Goal: Information Seeking & Learning: Learn about a topic

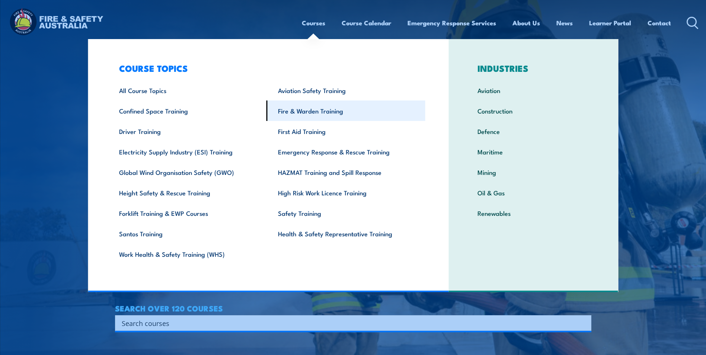
click at [329, 112] on link "Fire & Warden Training" at bounding box center [345, 110] width 159 height 20
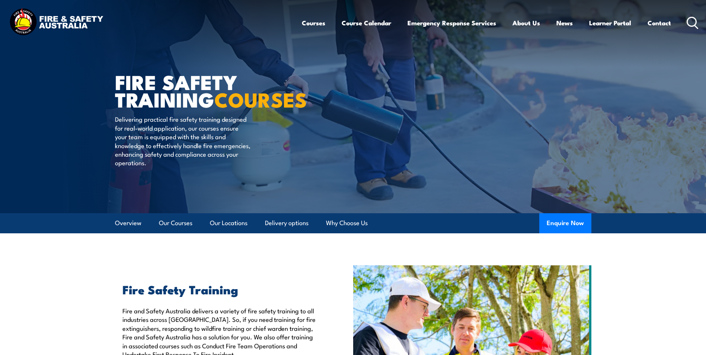
click at [691, 21] on icon at bounding box center [692, 23] width 12 height 12
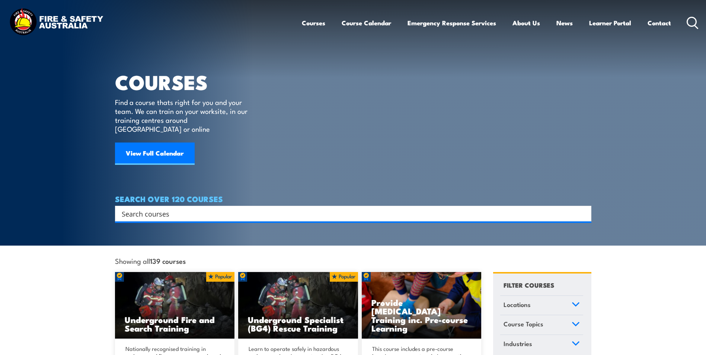
click at [240, 208] on input "Search input" at bounding box center [348, 213] width 453 height 11
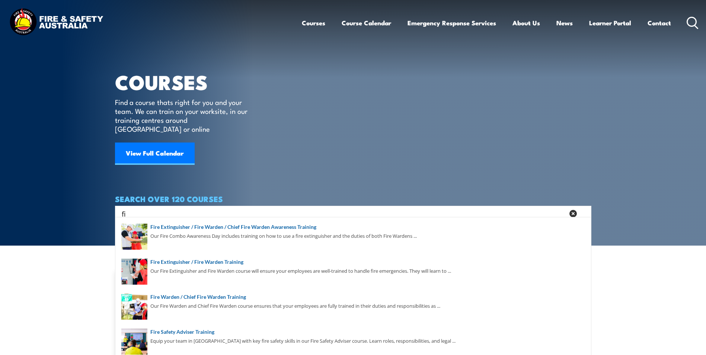
type input "f"
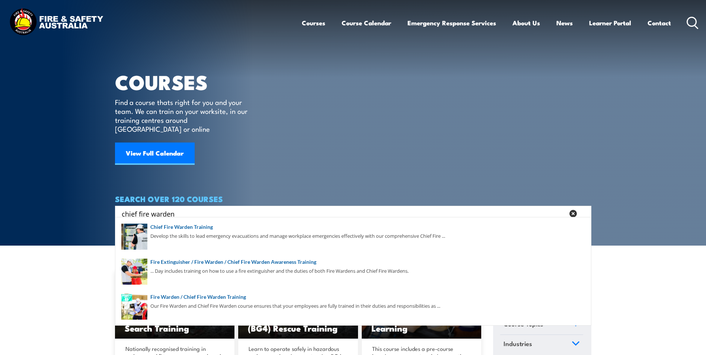
type input "chief fire warden"
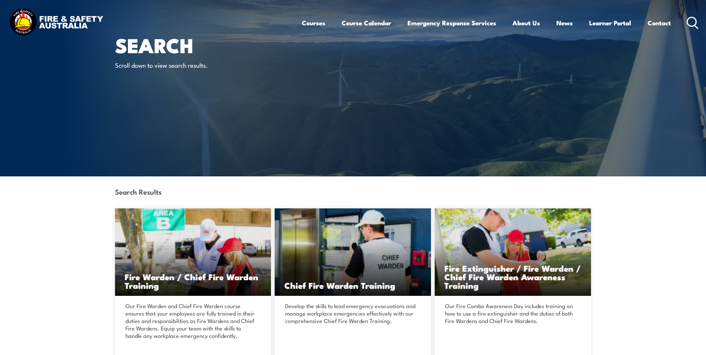
scroll to position [112, 0]
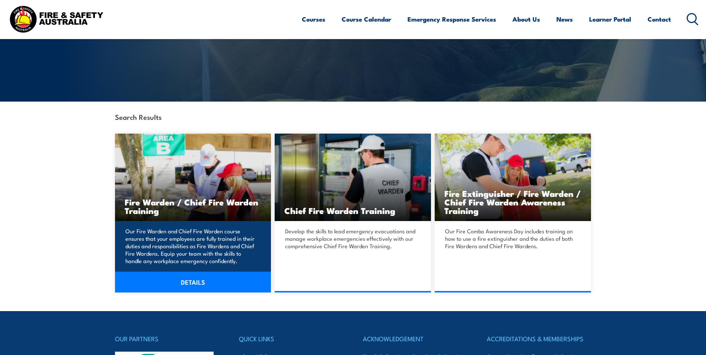
drag, startPoint x: 193, startPoint y: 282, endPoint x: 197, endPoint y: 281, distance: 3.7
click at [193, 282] on link "DETAILS" at bounding box center [193, 281] width 156 height 21
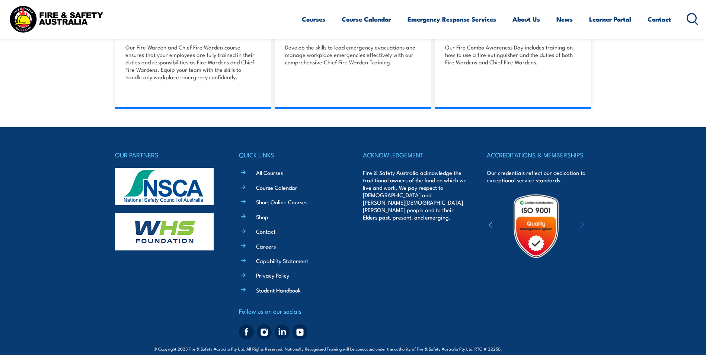
scroll to position [305, 0]
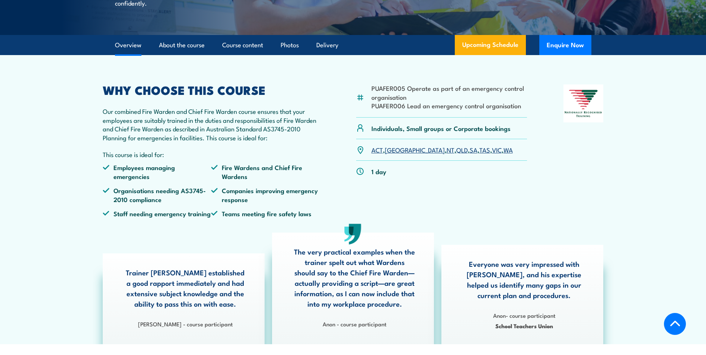
drag, startPoint x: 435, startPoint y: 167, endPoint x: 429, endPoint y: 177, distance: 11.6
click at [469, 154] on link "SA" at bounding box center [473, 149] width 8 height 9
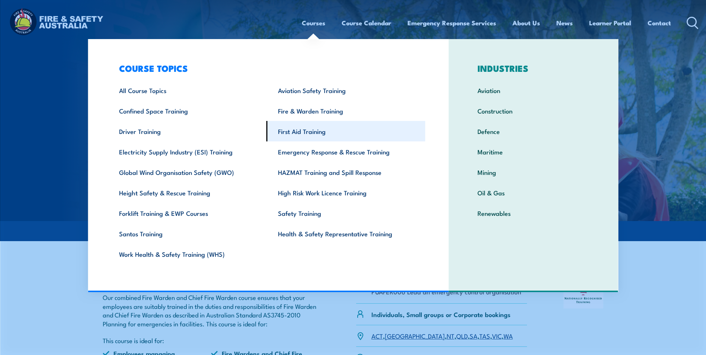
click at [293, 129] on link "First Aid Training" at bounding box center [345, 131] width 159 height 20
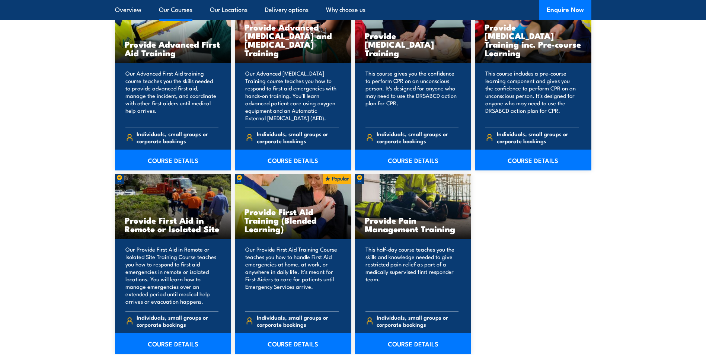
scroll to position [1004, 0]
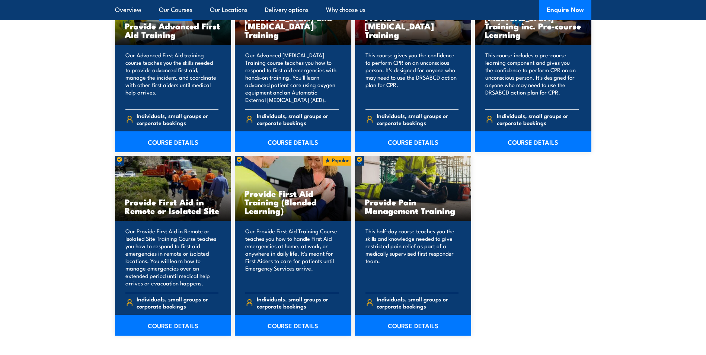
click at [292, 193] on h3 "Provide First Aid Training (Blended Learning)" at bounding box center [292, 202] width 97 height 26
click at [291, 323] on link "COURSE DETAILS" at bounding box center [293, 325] width 116 height 21
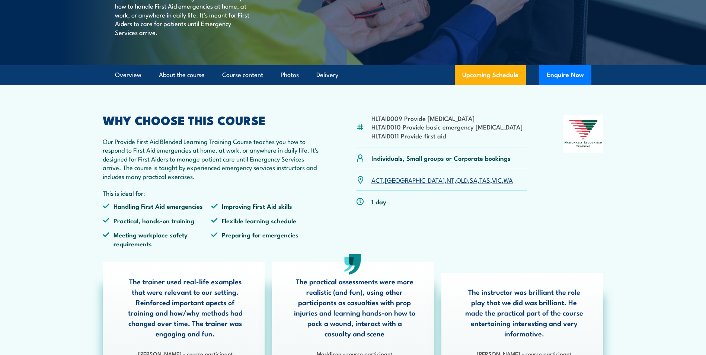
scroll to position [149, 0]
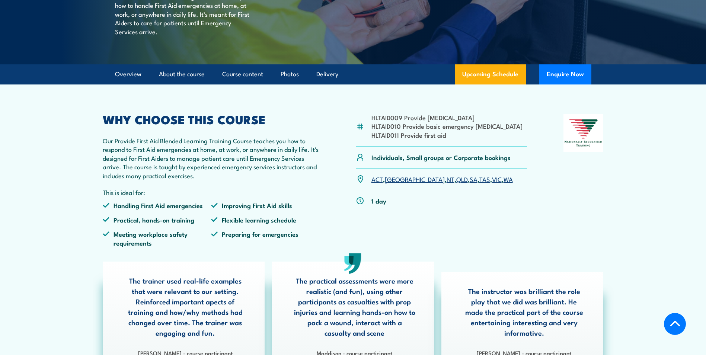
click at [469, 183] on link "SA" at bounding box center [473, 178] width 8 height 9
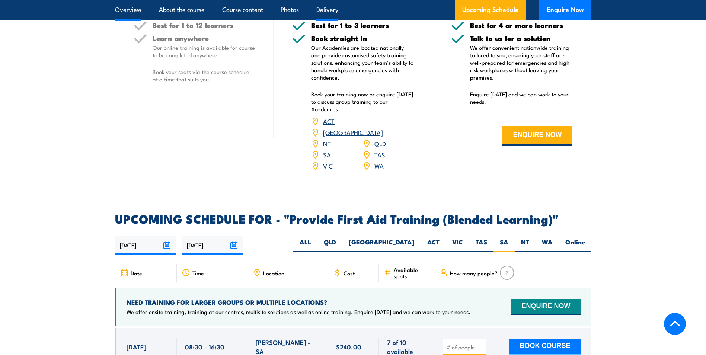
scroll to position [1251, 0]
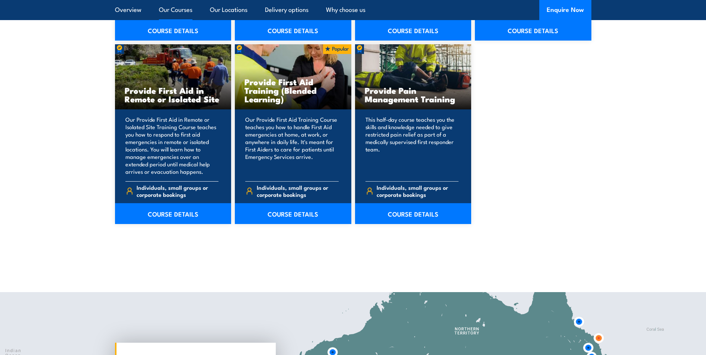
scroll to position [1079, 0]
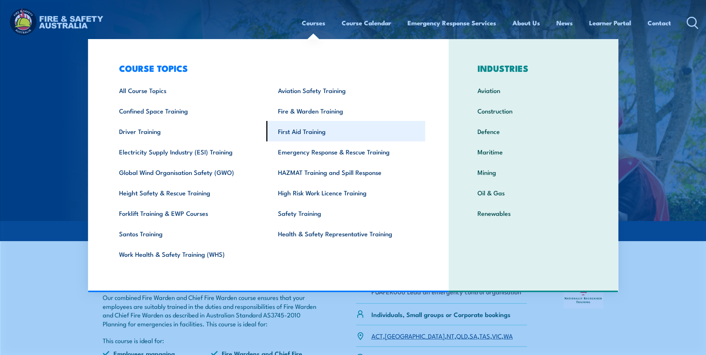
click at [309, 129] on link "First Aid Training" at bounding box center [345, 131] width 159 height 20
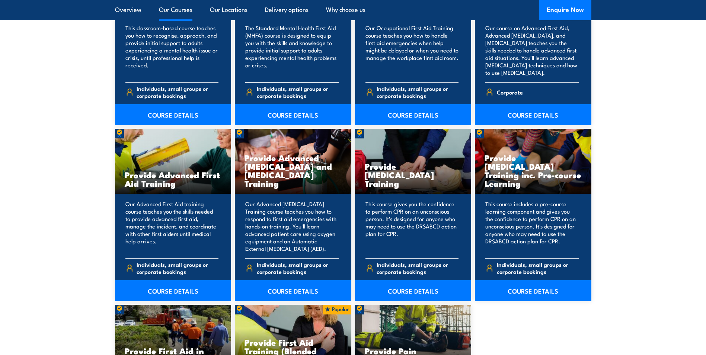
scroll to position [1041, 0]
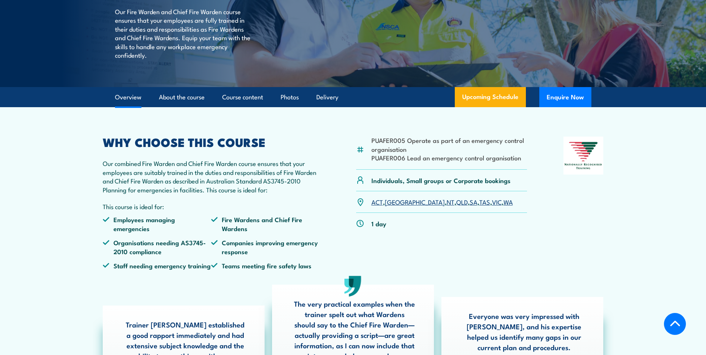
scroll to position [37, 0]
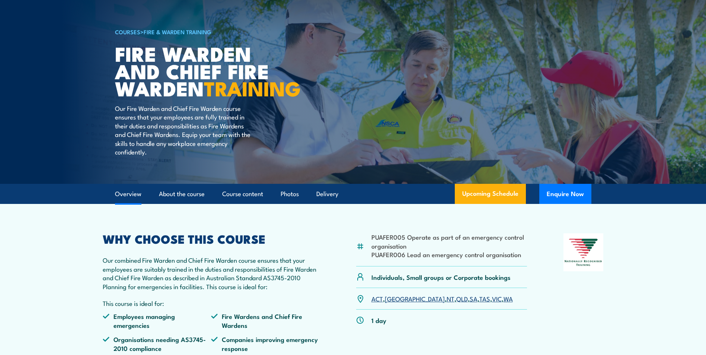
click at [132, 204] on link "Overview" at bounding box center [128, 194] width 26 height 20
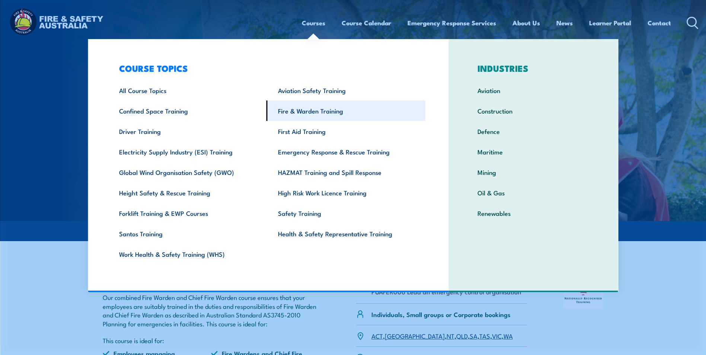
click at [309, 110] on link "Fire & Warden Training" at bounding box center [345, 110] width 159 height 20
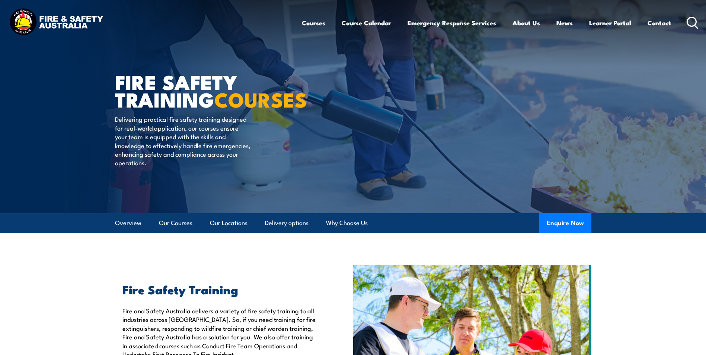
click at [55, 22] on img at bounding box center [55, 23] width 97 height 32
